Goal: Transaction & Acquisition: Purchase product/service

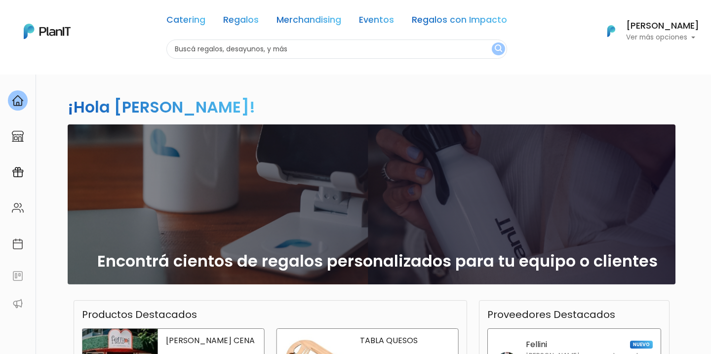
click at [701, 32] on div "Catering Regalos Merchandising Eventos Regalos con Impacto Catering Regalos Mer…" at bounding box center [355, 31] width 711 height 55
click at [671, 34] on p "Ver más opciones" at bounding box center [662, 37] width 73 height 7
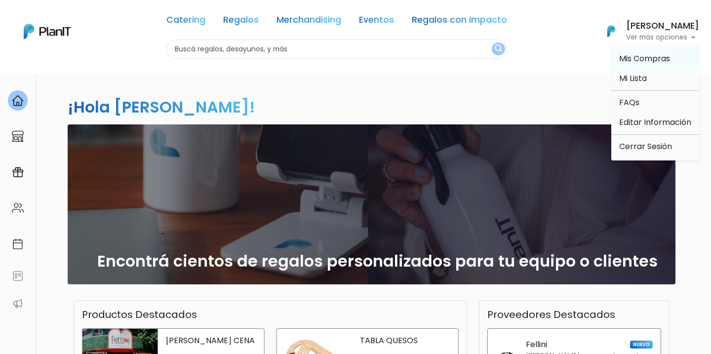
click at [622, 61] on span "Mis Compras" at bounding box center [644, 58] width 51 height 11
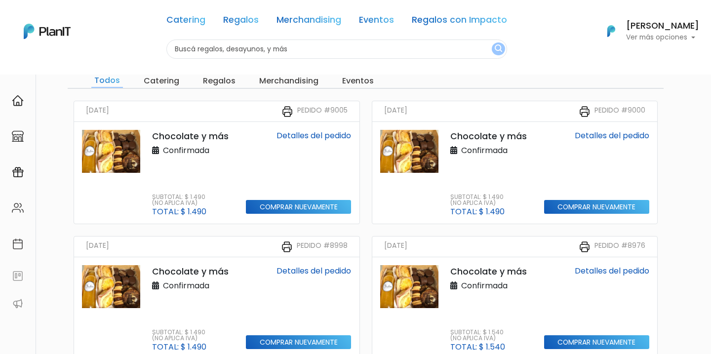
scroll to position [74, 0]
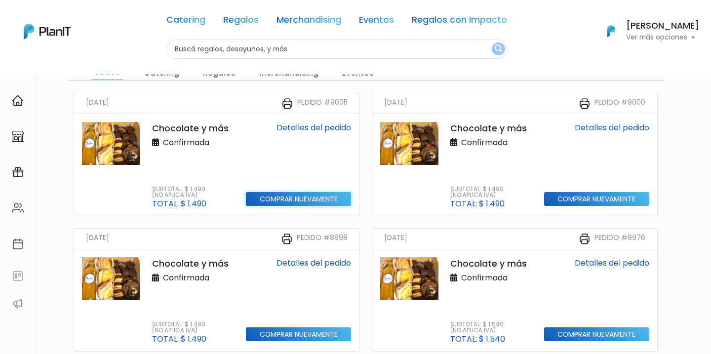
click at [304, 199] on input "Comprar nuevamente" at bounding box center [298, 199] width 105 height 14
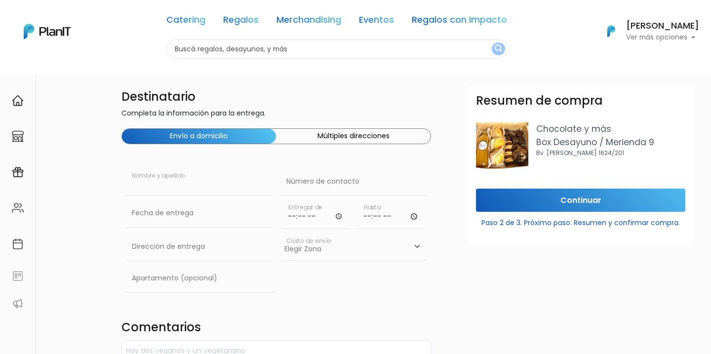
click at [184, 190] on input "text" at bounding box center [198, 182] width 147 height 28
paste input "Carolina O'Neill"
type input "Carolina O'Neill"
click at [340, 181] on input "text" at bounding box center [353, 182] width 147 height 28
paste input "099 916 144"
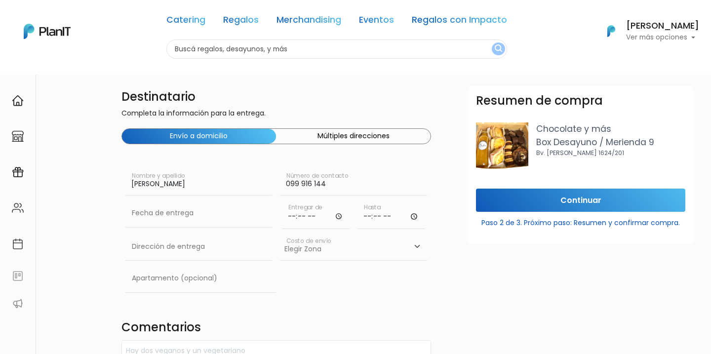
type input "099 916 144"
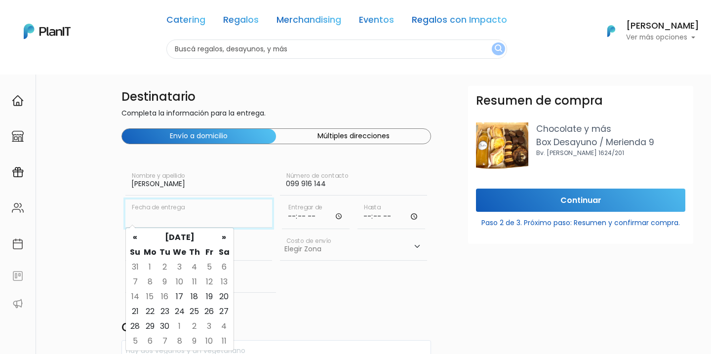
click at [221, 220] on input "text" at bounding box center [198, 213] width 147 height 28
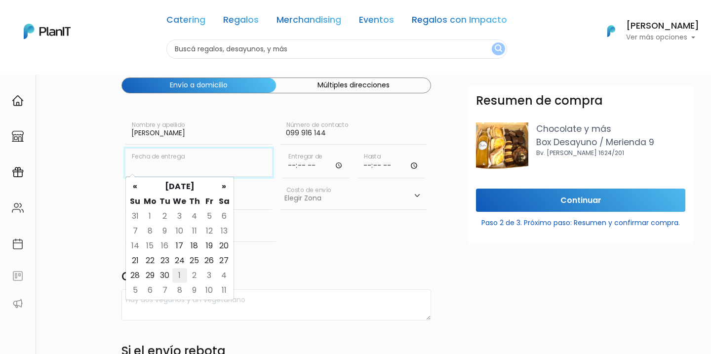
scroll to position [50, 0]
click at [167, 261] on td "23" at bounding box center [164, 261] width 15 height 15
type input "23/09/2025"
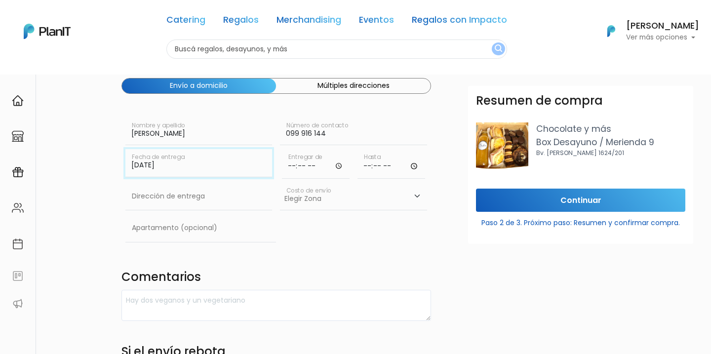
click at [172, 167] on input "23/09/2025" at bounding box center [198, 163] width 147 height 28
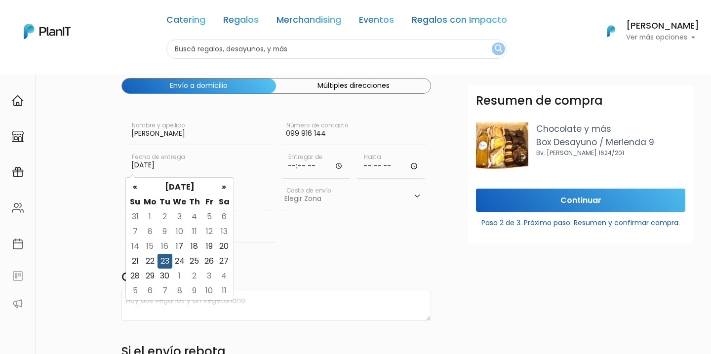
click at [342, 246] on div "Destinatario Completa la información para la entrega. Envío a domicilio Múltipl…" at bounding box center [277, 295] width 322 height 519
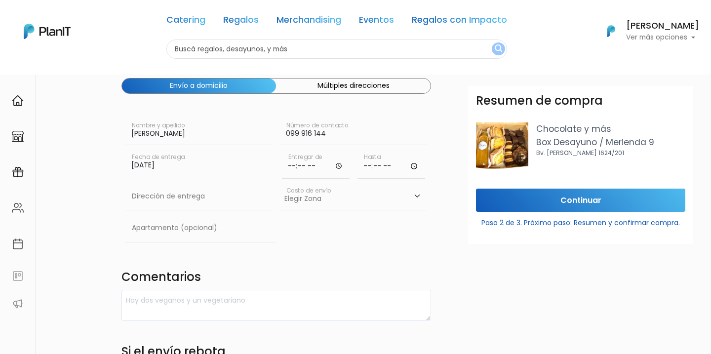
click at [289, 165] on input "time" at bounding box center [316, 164] width 68 height 30
type input "09:01"
type input "09:00"
click at [368, 161] on input "time" at bounding box center [391, 164] width 68 height 30
type input "13:00"
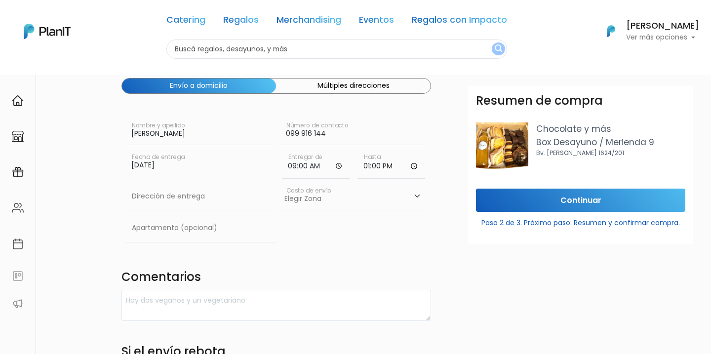
click at [366, 169] on input "13:00" at bounding box center [391, 164] width 68 height 30
type input "12:00"
click at [255, 199] on input "text" at bounding box center [198, 197] width 147 height 28
paste input "Av. ing. Luis P Ponce 1471 Apto 102"
drag, startPoint x: 215, startPoint y: 197, endPoint x: 267, endPoint y: 196, distance: 52.3
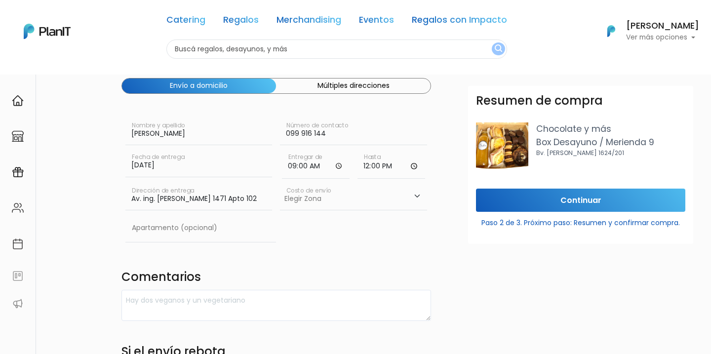
click at [267, 196] on input "Av. ing. Luis P Ponce 1471 Apto 102" at bounding box center [198, 197] width 147 height 28
type input "Av. ing. Luis P Ponce 1471 Apto 102"
click at [164, 233] on input "text" at bounding box center [200, 228] width 151 height 28
paste input "Apto 102"
type input "Apto 102"
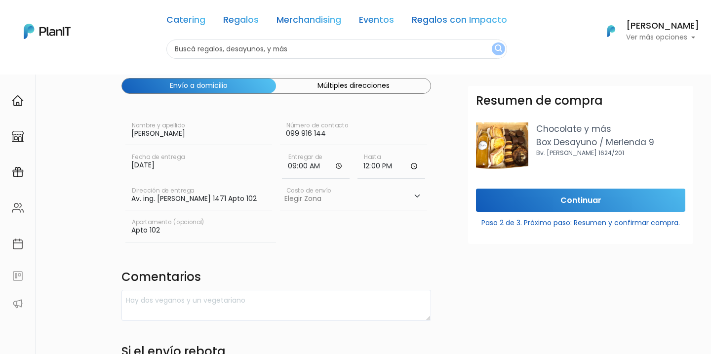
drag, startPoint x: 245, startPoint y: 196, endPoint x: 217, endPoint y: 196, distance: 28.6
click at [217, 196] on input "Av. ing. Luis P Ponce 1471 Apto 102" at bounding box center [198, 197] width 147 height 28
type input "Av. ing. [PERSON_NAME] 1471"
click at [322, 191] on select "Elegir Zona Zona américa- $600 Oficina- $0 Montevideo- $250" at bounding box center [353, 197] width 147 height 28
select select "10"
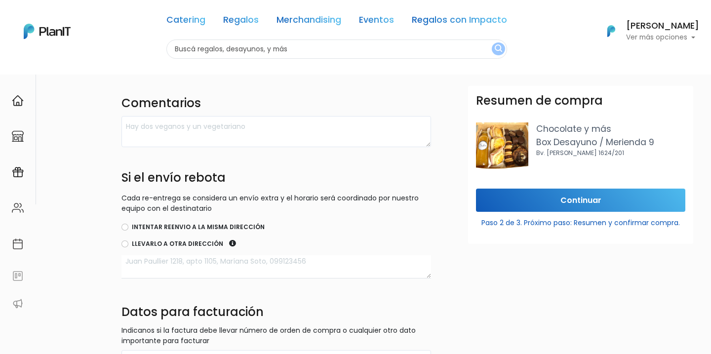
scroll to position [224, 0]
click at [127, 227] on input "Intentar reenvio a la misma dirección" at bounding box center [124, 227] width 7 height 7
radio input "true"
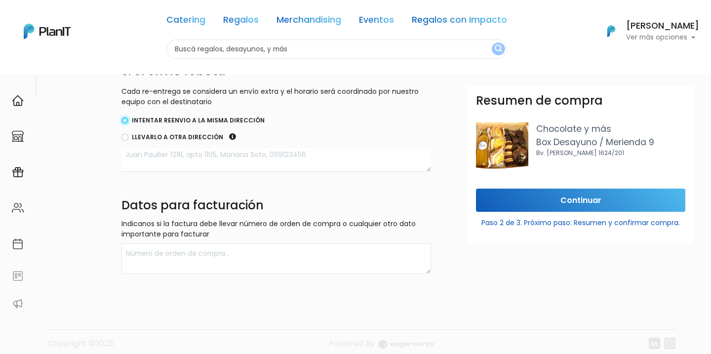
scroll to position [332, 0]
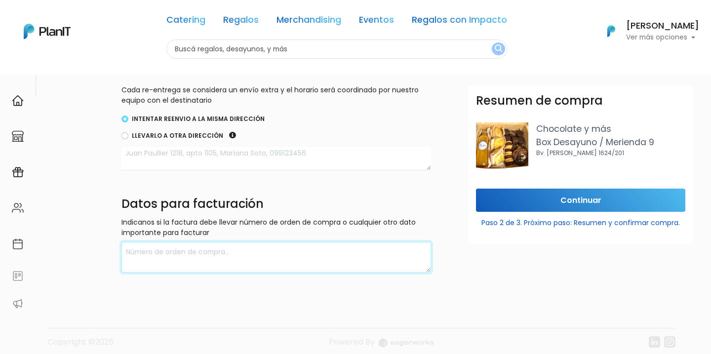
click at [185, 251] on textarea at bounding box center [276, 257] width 310 height 31
type textarea "W"
type textarea "facturar Rut de wild fi"
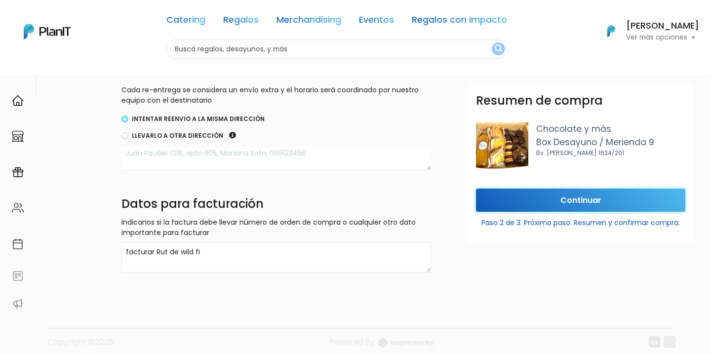
click at [588, 206] on input "Continuar" at bounding box center [580, 200] width 209 height 23
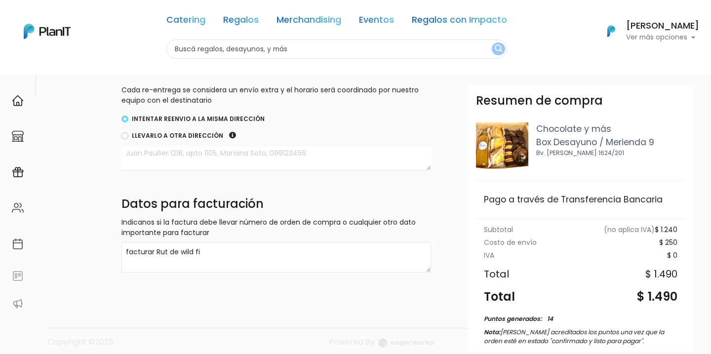
scroll to position [87, 0]
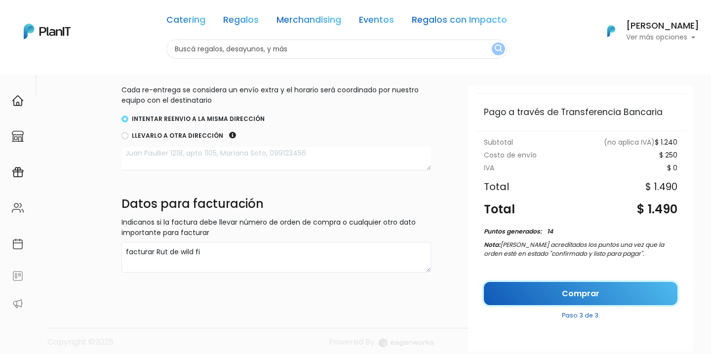
click at [565, 289] on link "Comprar" at bounding box center [581, 293] width 194 height 23
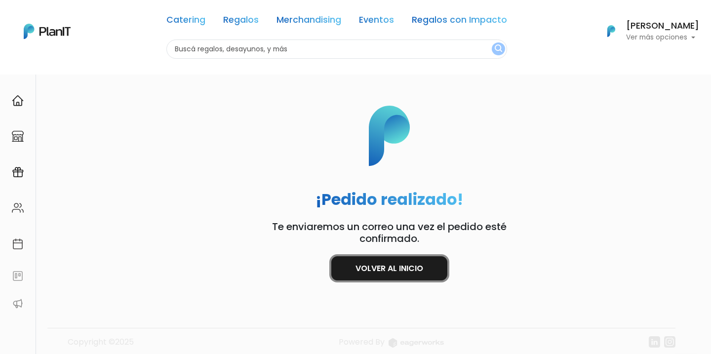
click at [402, 268] on link "Volver al inicio" at bounding box center [389, 268] width 116 height 24
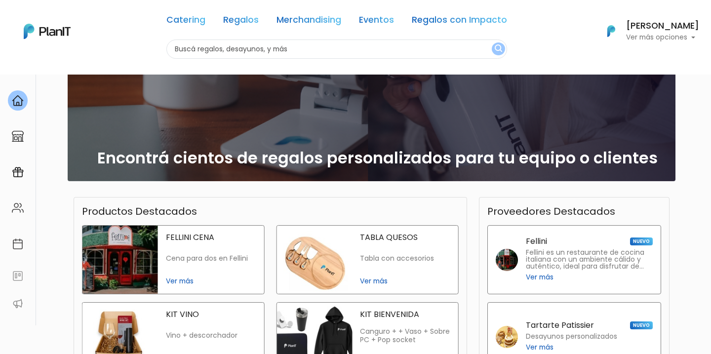
scroll to position [119, 0]
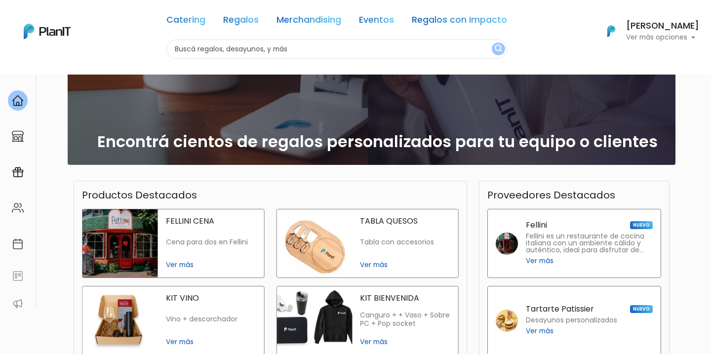
click at [678, 34] on p "Ver más opciones" at bounding box center [662, 37] width 73 height 7
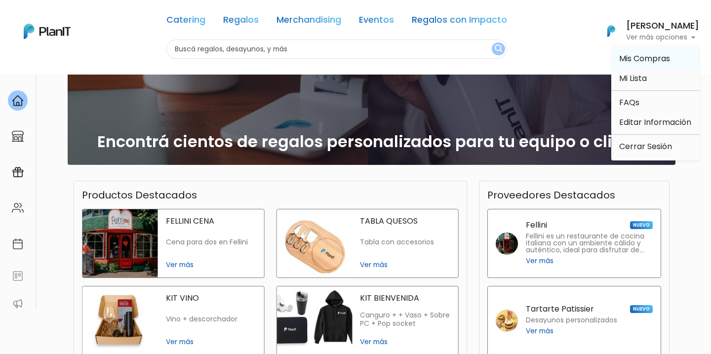
click at [644, 55] on span "Mis Compras" at bounding box center [644, 58] width 51 height 11
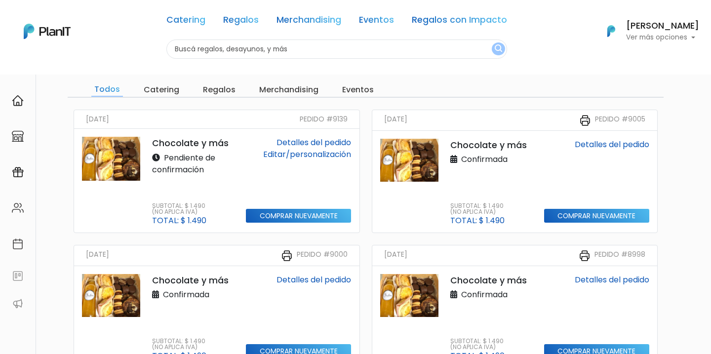
scroll to position [58, 0]
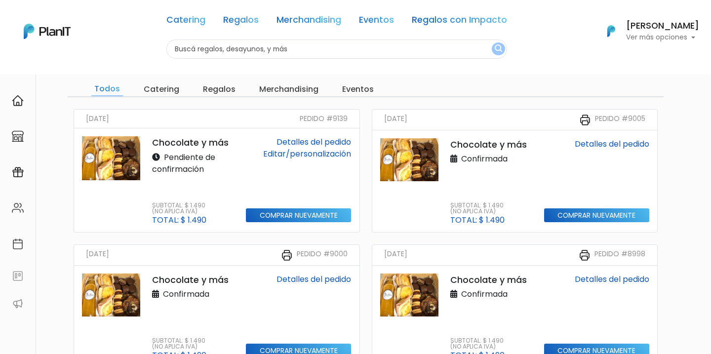
click at [304, 142] on link "Detalles del pedido" at bounding box center [313, 141] width 75 height 11
click at [296, 157] on link "Editar/personalización" at bounding box center [307, 153] width 88 height 11
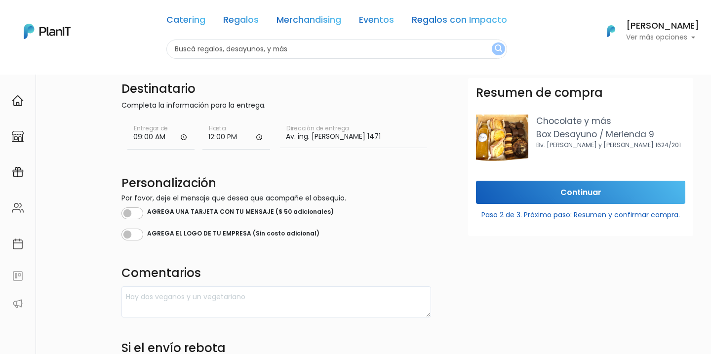
click at [144, 220] on div "AGREGA UNA TARJETA CON TU MENSAJE ($ 50 adicionales) ¿Quieres un diseño específ…" at bounding box center [276, 222] width 310 height 39
click at [134, 211] on input "checkbox" at bounding box center [132, 213] width 22 height 12
checkbox input "true"
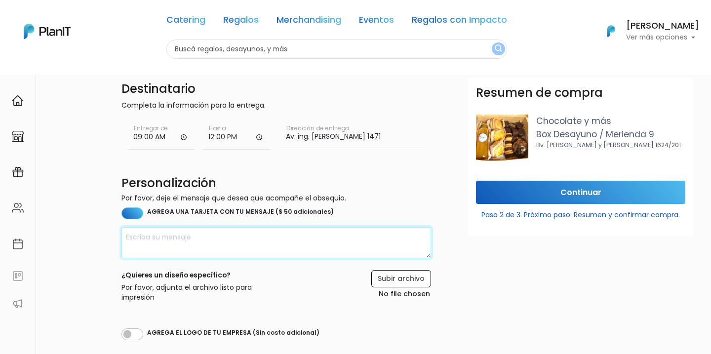
click at [146, 229] on textarea at bounding box center [276, 242] width 310 height 31
type textarea "H"
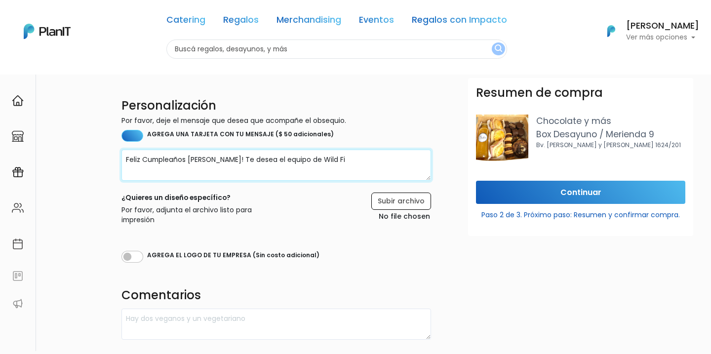
type textarea "Feliz Cumpleaños [PERSON_NAME]! Te desea el equipo de Wild Fi"
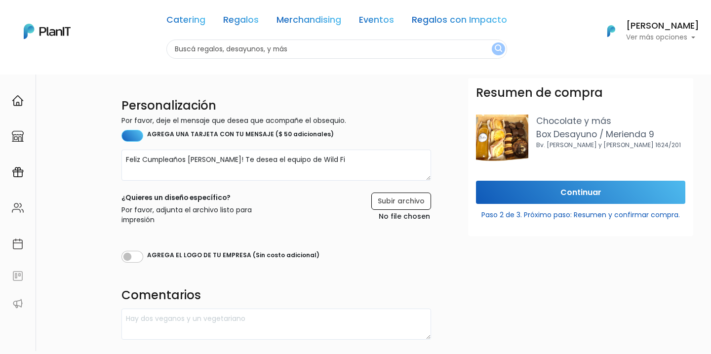
click at [143, 264] on div "Destinatario Completa la información para la entrega. 09:00 Entregar de 12:00 H…" at bounding box center [277, 236] width 322 height 473
click at [141, 256] on input "checkbox" at bounding box center [132, 257] width 22 height 12
checkbox input "true"
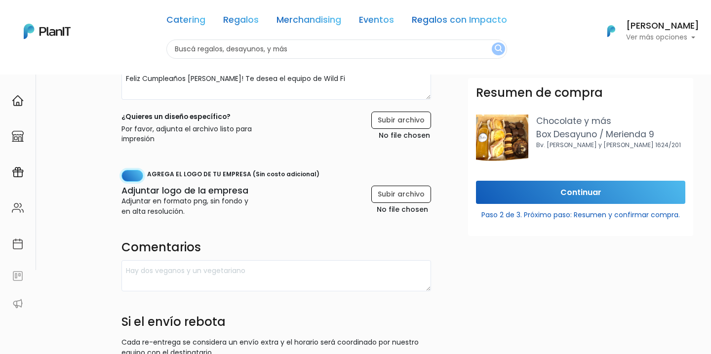
scroll to position [156, 0]
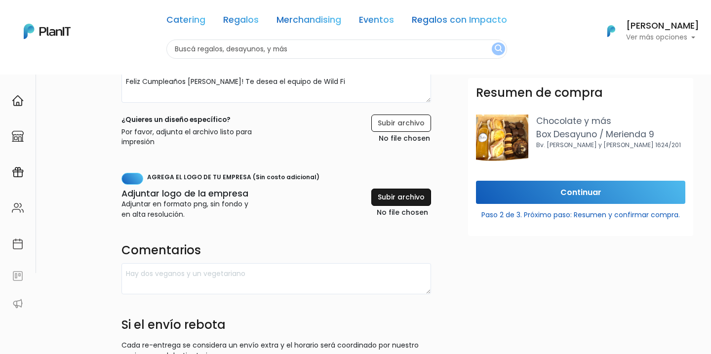
click at [397, 199] on input "file" at bounding box center [378, 204] width 106 height 31
type input "C:\fakepath\Captura de pantalla [DATE] 5.37.39 p. m..png"
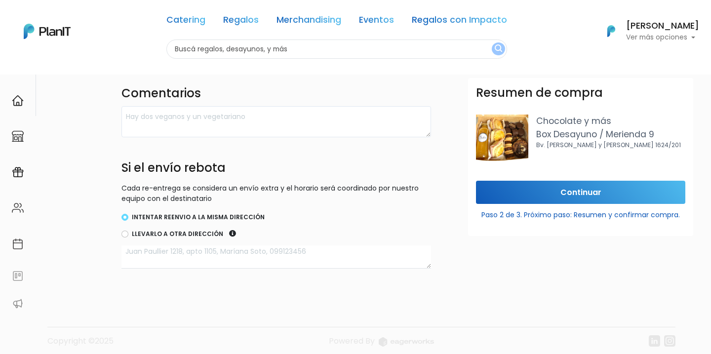
scroll to position [321, 0]
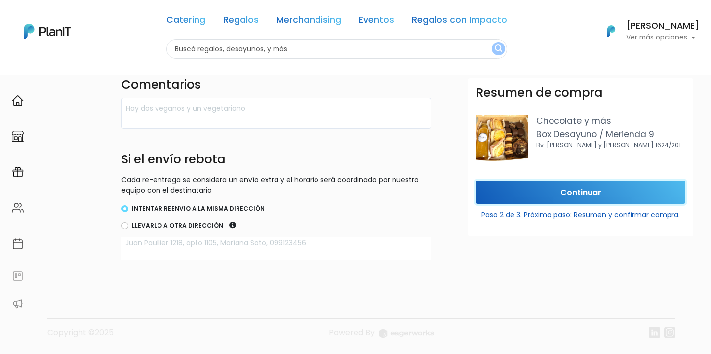
click at [579, 188] on input "Continuar" at bounding box center [580, 192] width 209 height 23
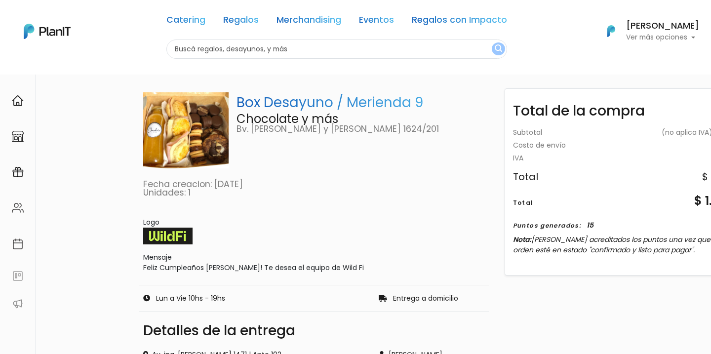
scroll to position [28, 0]
